Goal: Task Accomplishment & Management: Use online tool/utility

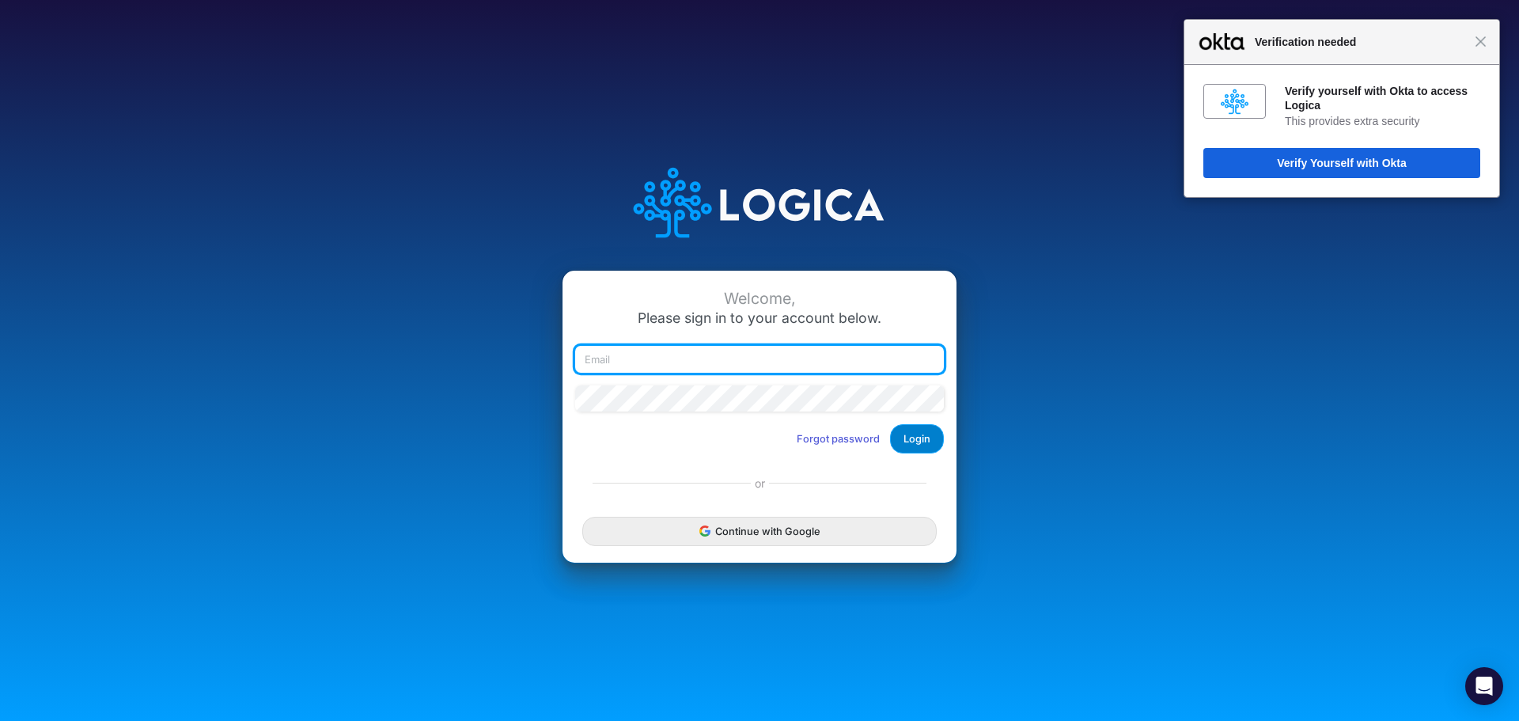
type input "areid@cassling.com"
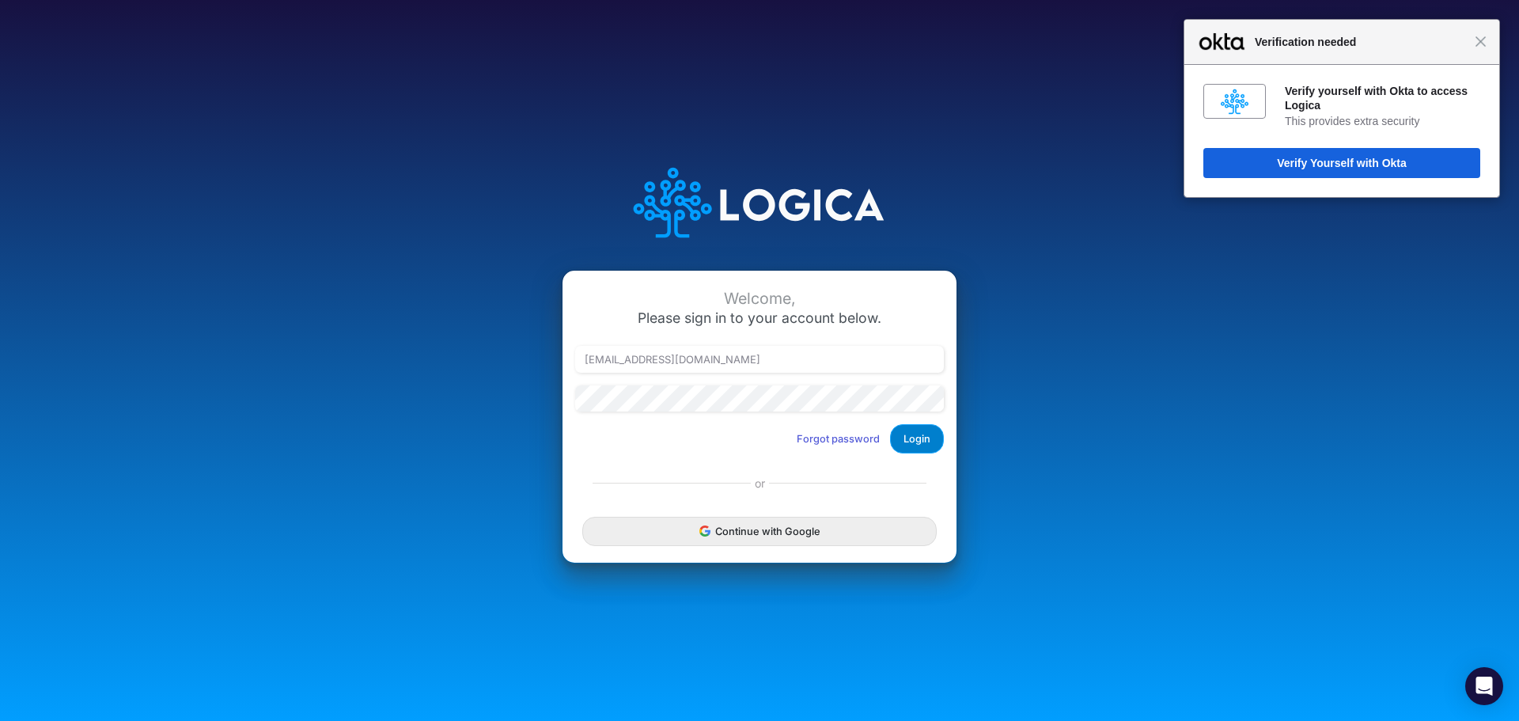
click at [920, 442] on button "Login" at bounding box center [917, 438] width 54 height 29
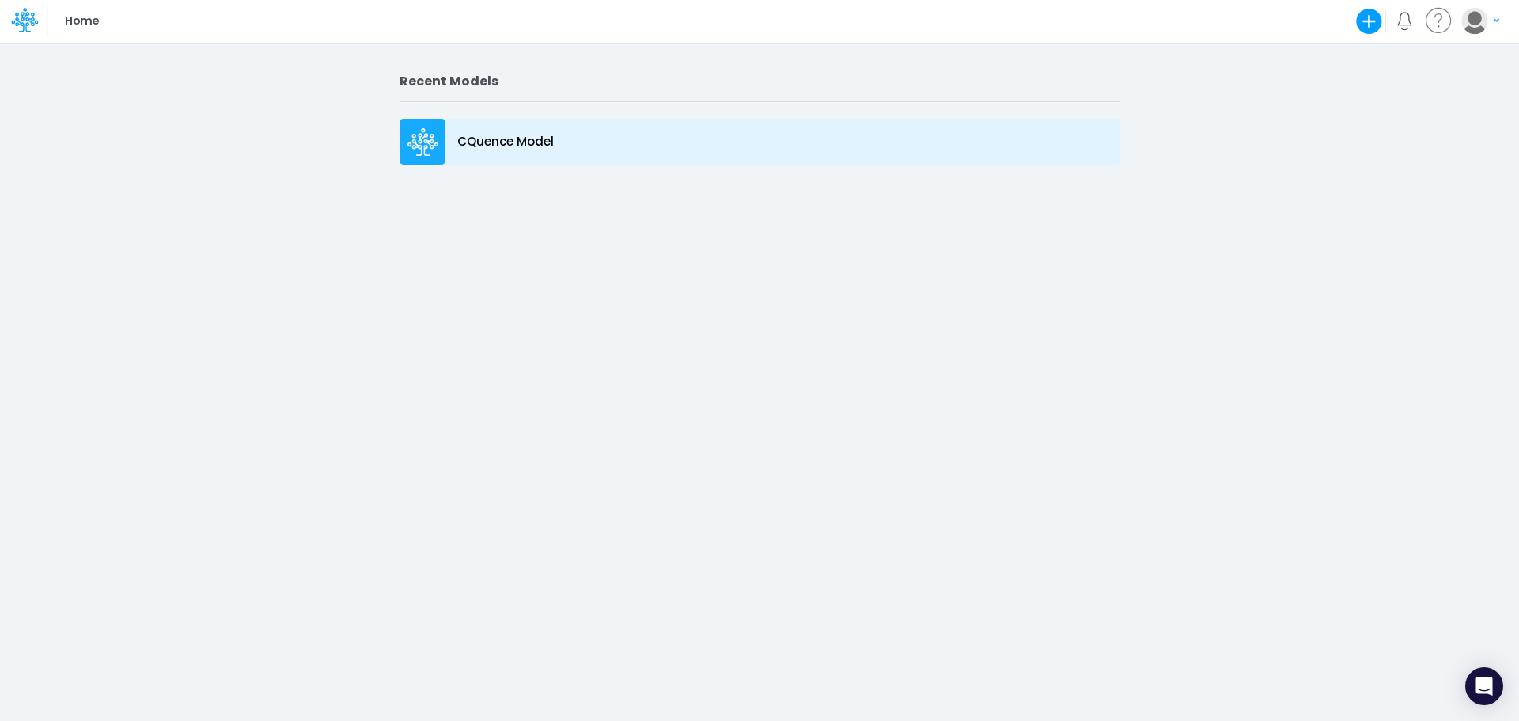
drag, startPoint x: 375, startPoint y: 2, endPoint x: 704, endPoint y: 147, distance: 360.0
click at [704, 147] on div "CQuence Model" at bounding box center [760, 142] width 721 height 46
